Goal: Task Accomplishment & Management: Manage account settings

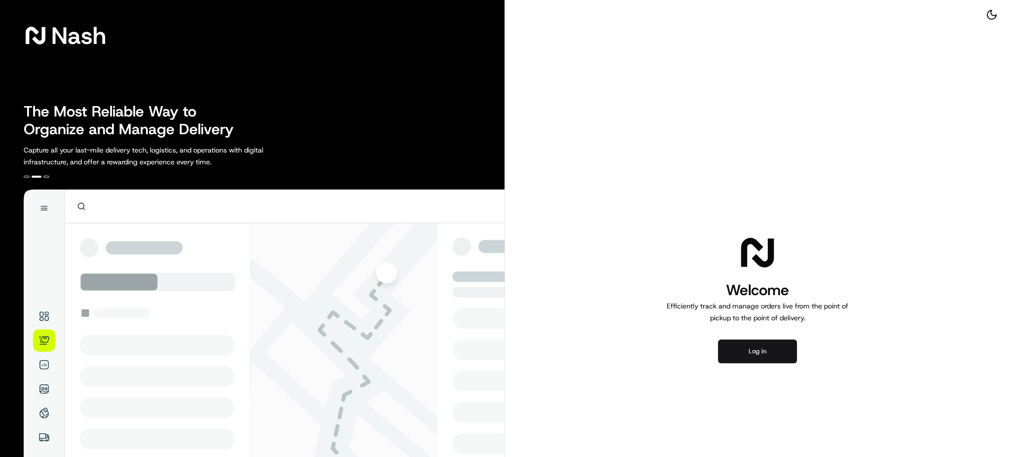
click at [762, 351] on button "Log in" at bounding box center [757, 351] width 79 height 24
